Goal: Complete application form

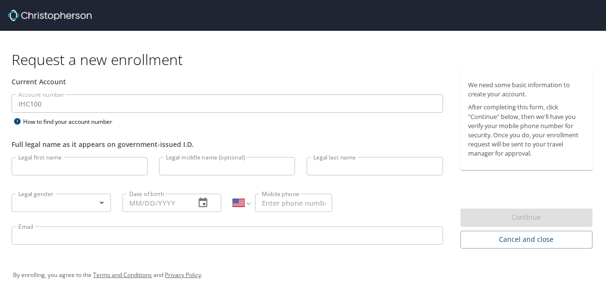
select select "US"
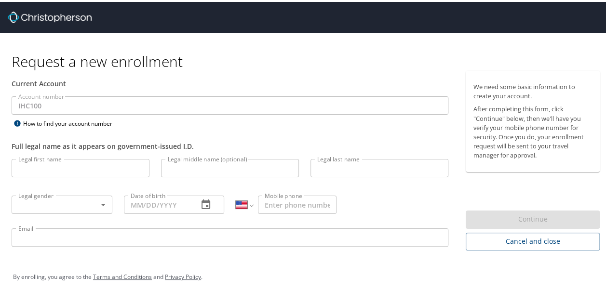
click at [57, 170] on input "Legal first name" at bounding box center [81, 166] width 138 height 18
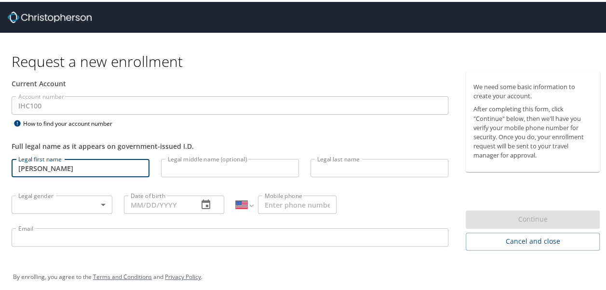
type input "[PERSON_NAME]"
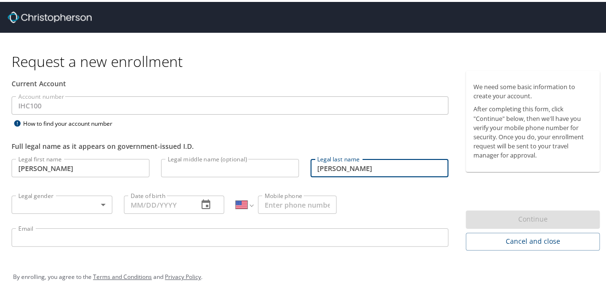
type input "[PERSON_NAME]"
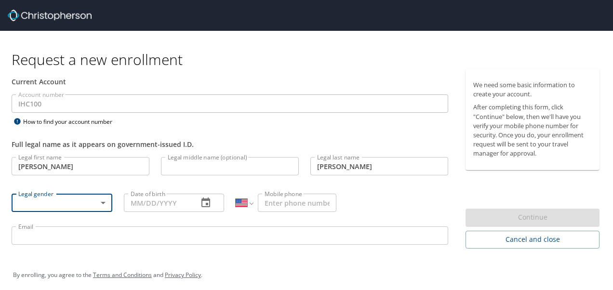
click at [87, 211] on body "Request a new enrollment Current Account Account number IHC100 Account number H…" at bounding box center [306, 145] width 613 height 290
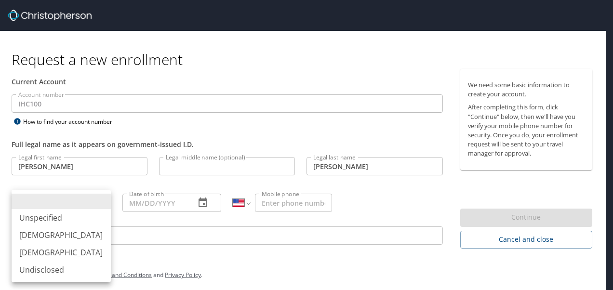
click at [49, 248] on li "[DEMOGRAPHIC_DATA]" at bounding box center [61, 252] width 99 height 17
type input "[DEMOGRAPHIC_DATA]"
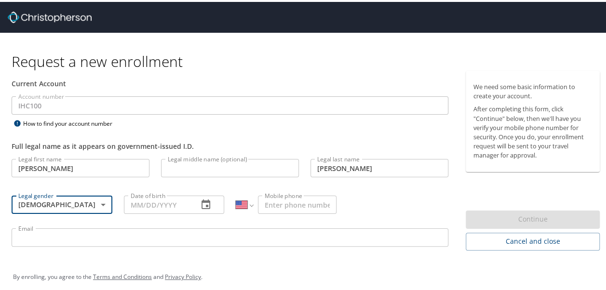
click at [131, 199] on input "Date of birth" at bounding box center [157, 203] width 67 height 18
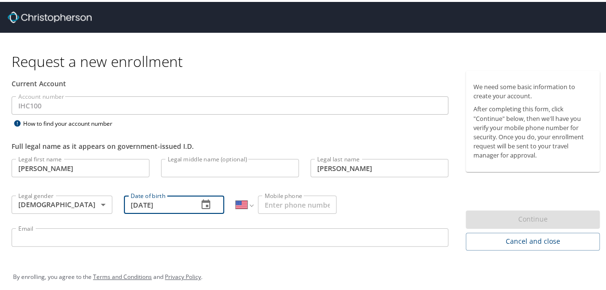
type input "[DATE]"
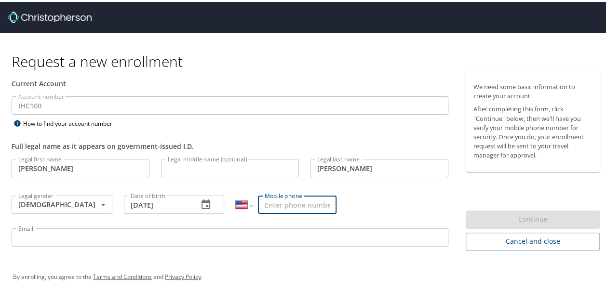
click at [292, 206] on input "Mobile phone" at bounding box center [297, 203] width 79 height 18
type input "[PHONE_NUMBER]"
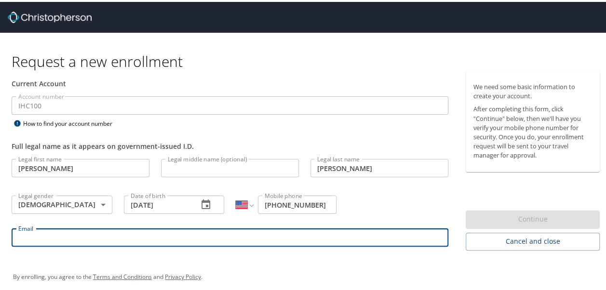
click at [139, 237] on input "Email" at bounding box center [230, 236] width 437 height 18
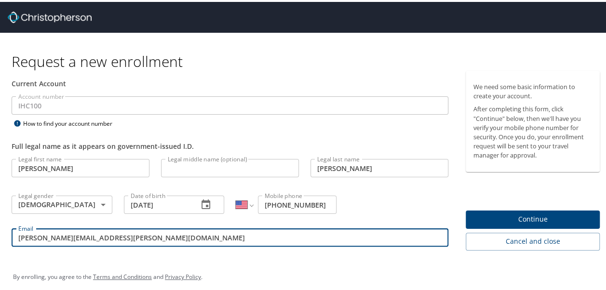
type input "[PERSON_NAME][EMAIL_ADDRESS][PERSON_NAME][DOMAIN_NAME]"
click at [530, 215] on span "Continue" at bounding box center [532, 218] width 119 height 12
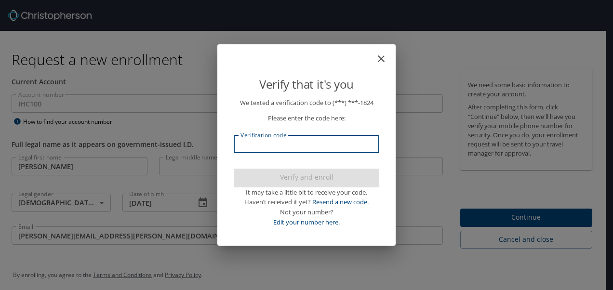
click at [328, 151] on input "Verification code" at bounding box center [307, 144] width 146 height 18
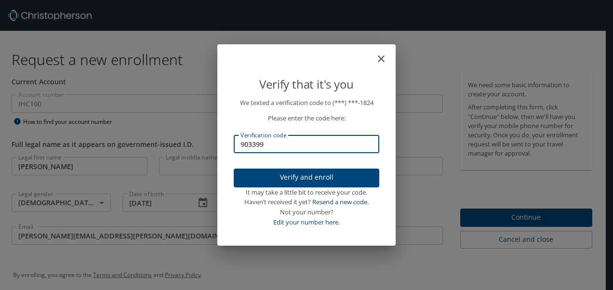
type input "903399"
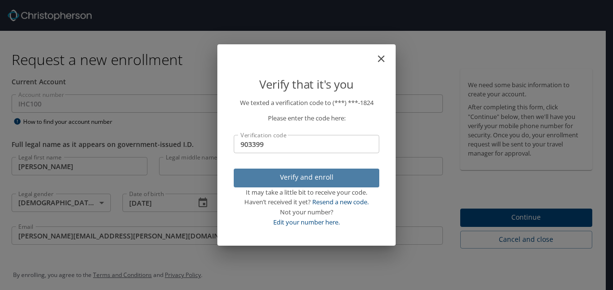
click at [311, 177] on span "Verify and enroll" at bounding box center [306, 178] width 130 height 12
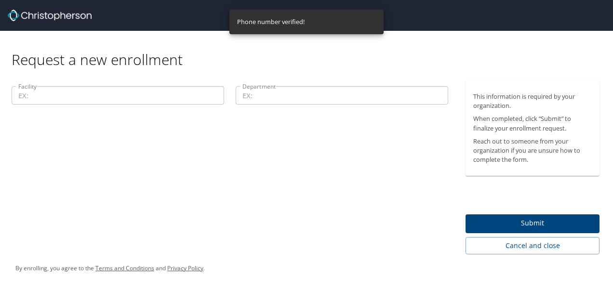
click at [110, 93] on input "Facility" at bounding box center [118, 95] width 213 height 18
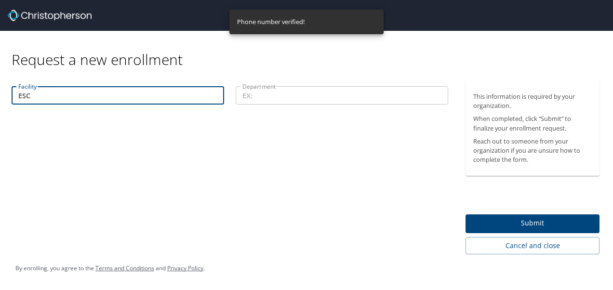
type input "ESC"
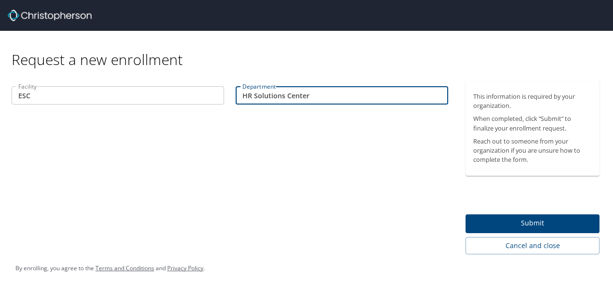
type input "HR Solutions Center"
click at [558, 224] on span "Submit" at bounding box center [532, 223] width 119 height 12
